Goal: Find specific page/section: Find specific page/section

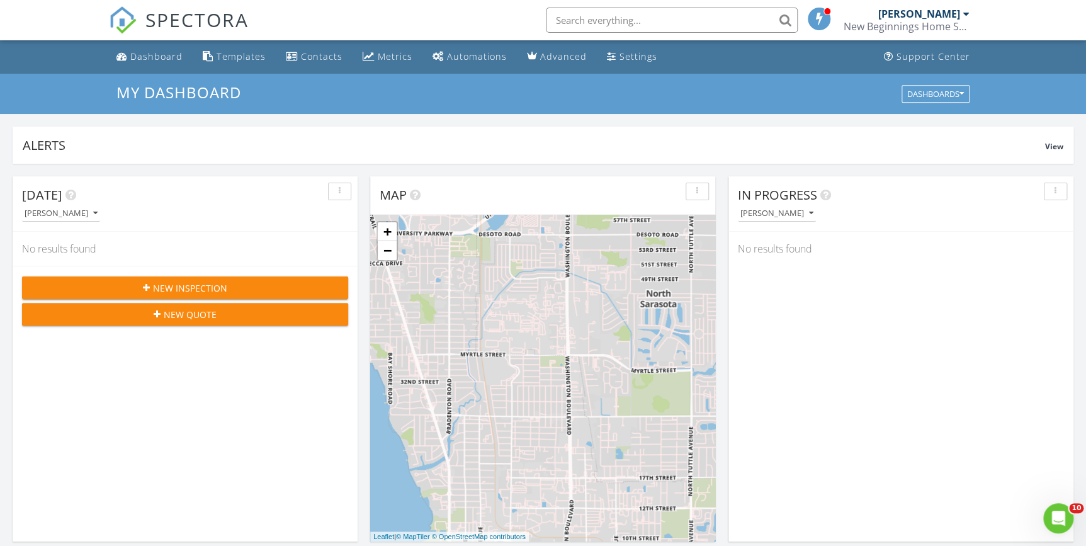
click at [573, 21] on input "text" at bounding box center [672, 20] width 252 height 25
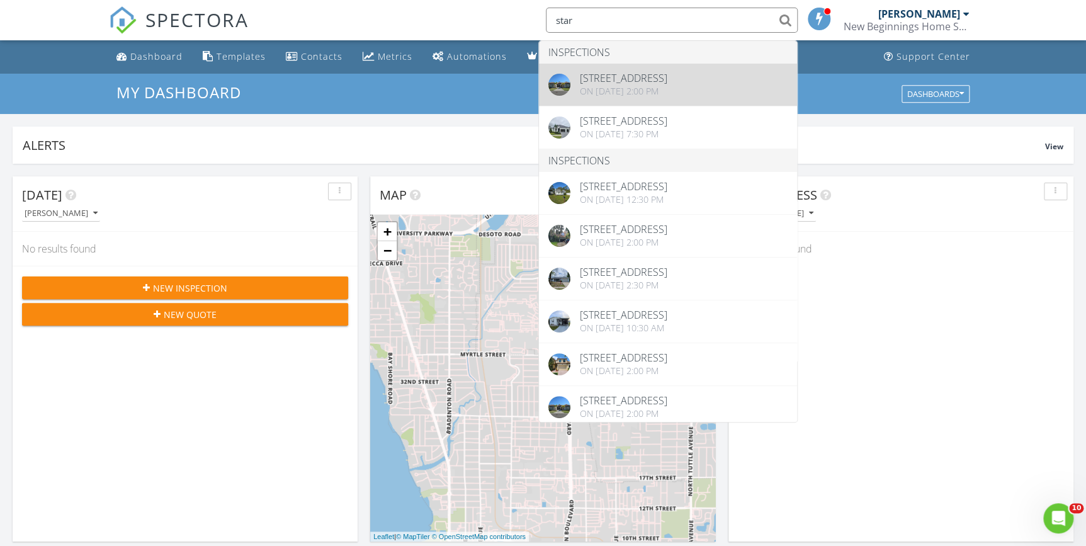
type input "star"
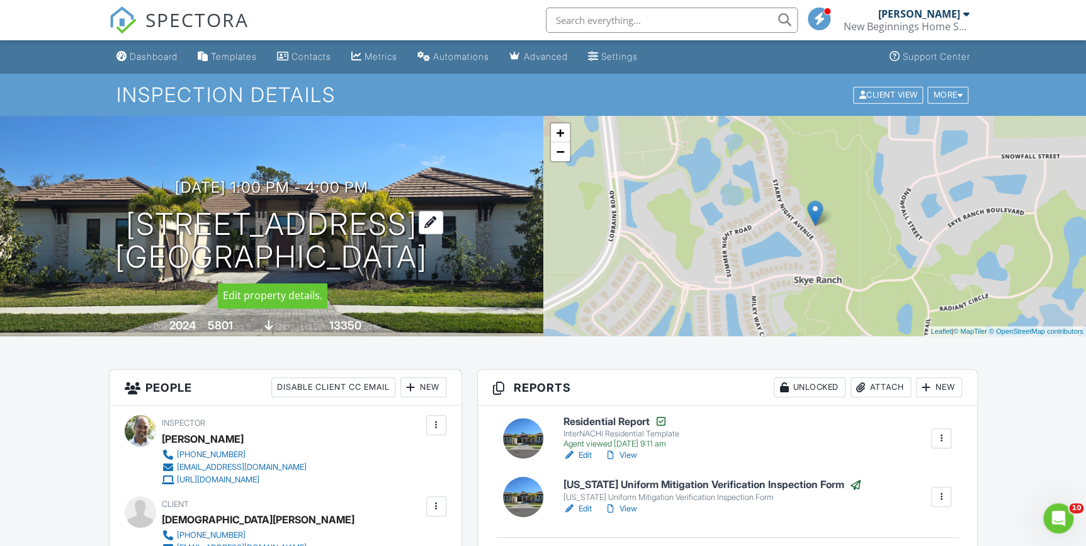
drag, startPoint x: 86, startPoint y: 205, endPoint x: 397, endPoint y: 237, distance: 312.5
click at [397, 237] on div "[DATE] 1:00 pm - 4:00 pm [STREET_ADDRESS] [GEOGRAPHIC_DATA], FL 34241" at bounding box center [271, 226] width 543 height 95
click at [162, 209] on h1 "[STREET_ADDRESS] [GEOGRAPHIC_DATA], FL 34241" at bounding box center [271, 241] width 312 height 67
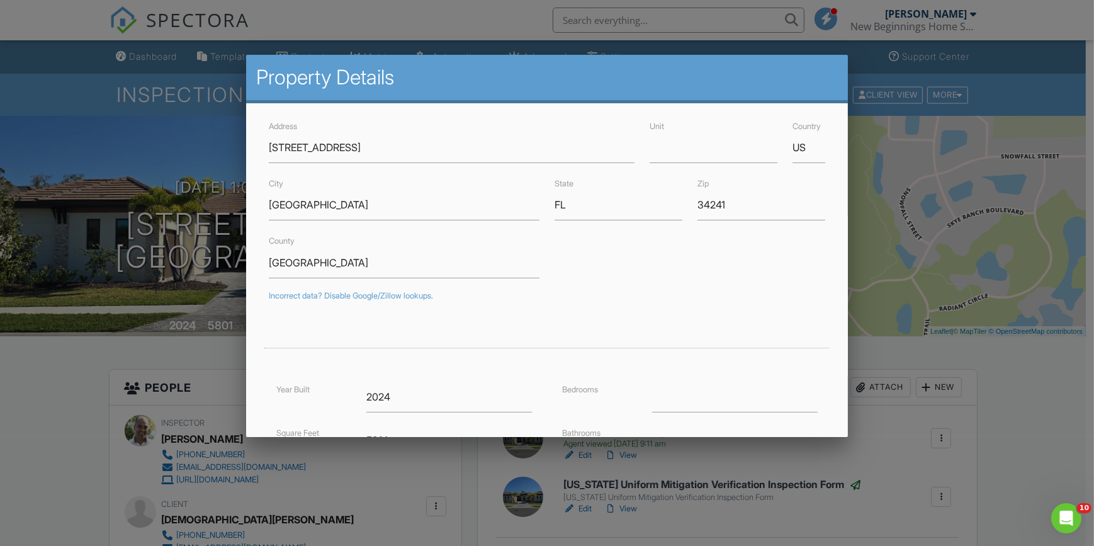
click at [1004, 57] on div at bounding box center [547, 278] width 1094 height 682
